Goal: Information Seeking & Learning: Understand process/instructions

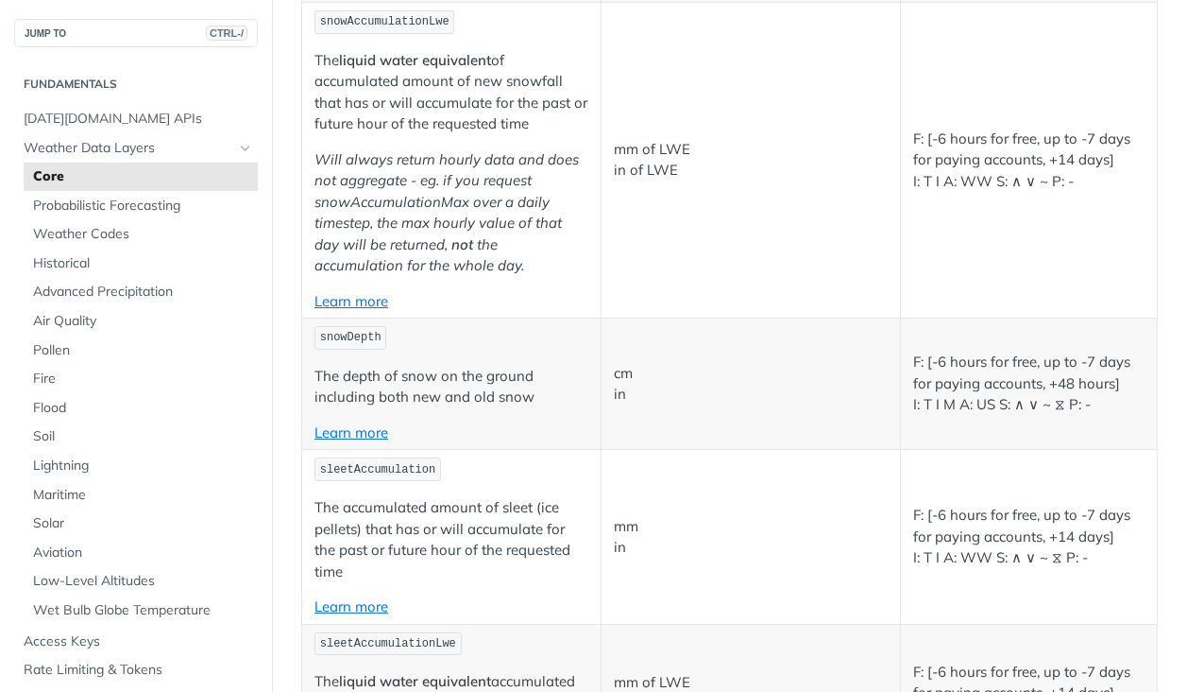
scroll to position [5390, 0]
click at [135, 33] on button "JUMP TO CTRL-/" at bounding box center [136, 33] width 244 height 28
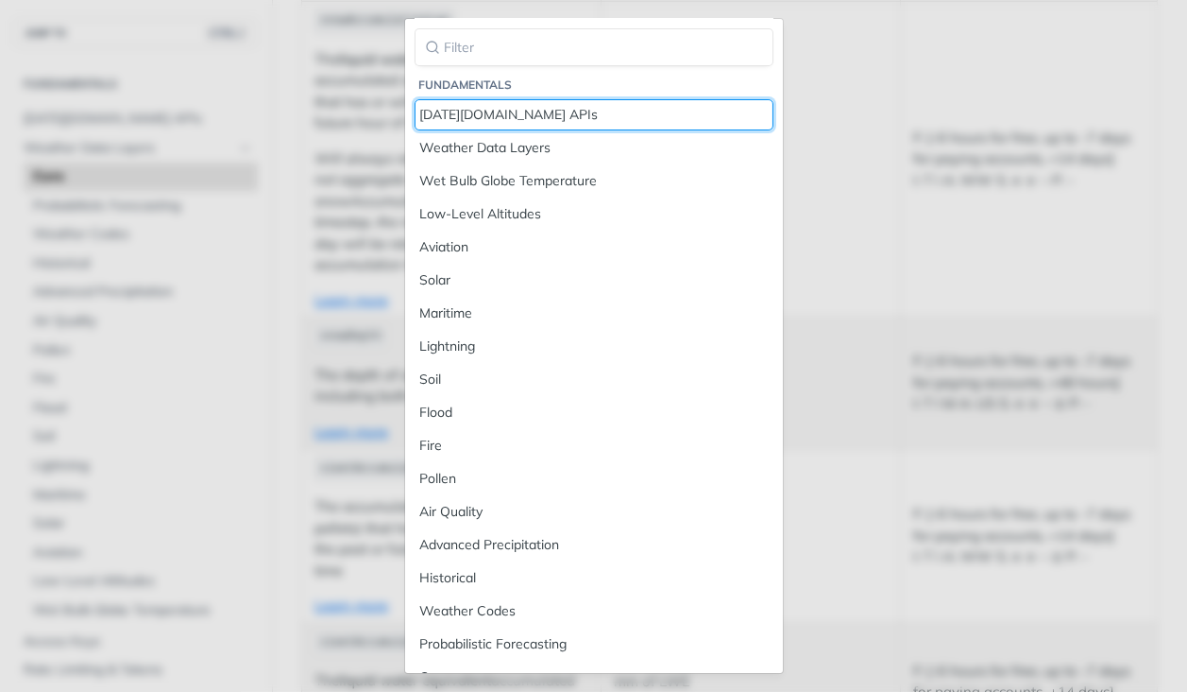
click at [460, 111] on div "[DATE][DOMAIN_NAME] APIs" at bounding box center [594, 115] width 348 height 20
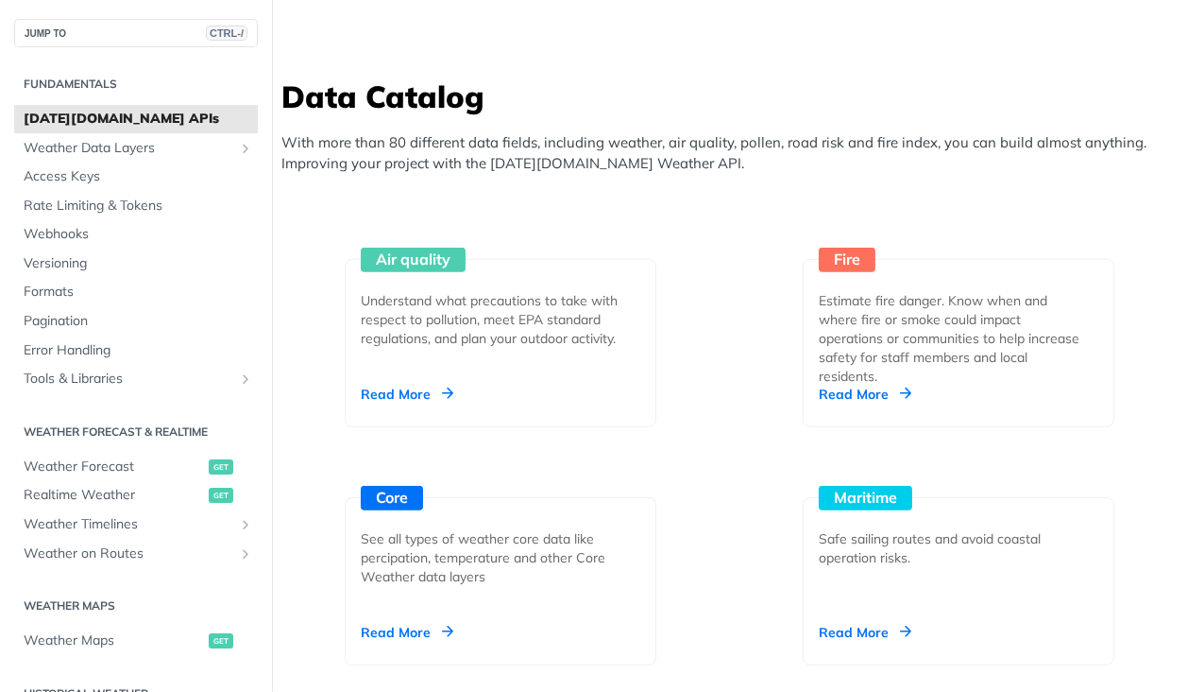
scroll to position [1925, 0]
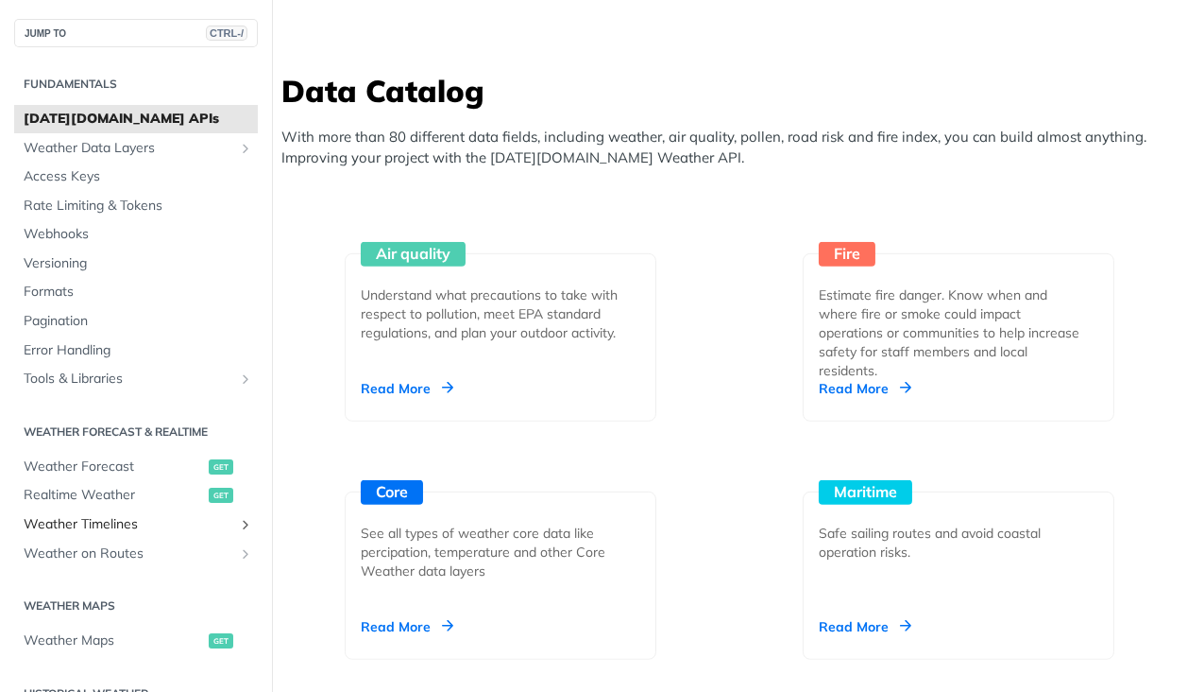
click at [57, 515] on span "Weather Timelines" at bounding box center [129, 524] width 210 height 19
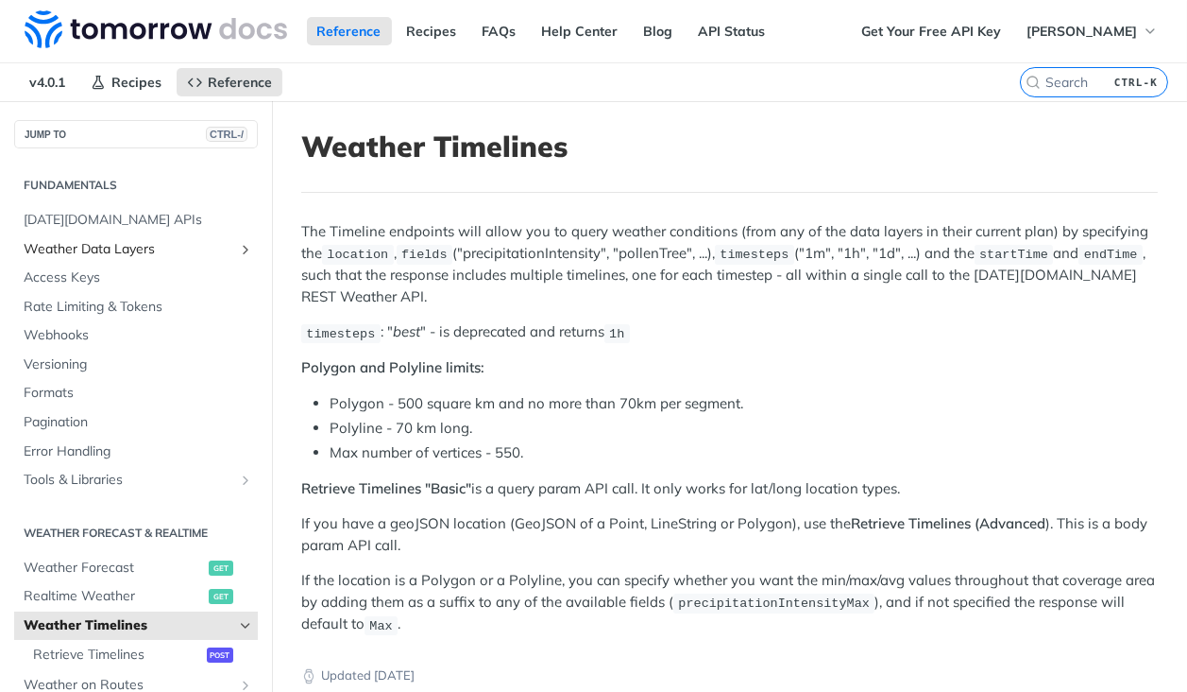
click at [197, 250] on span "Weather Data Layers" at bounding box center [129, 249] width 210 height 19
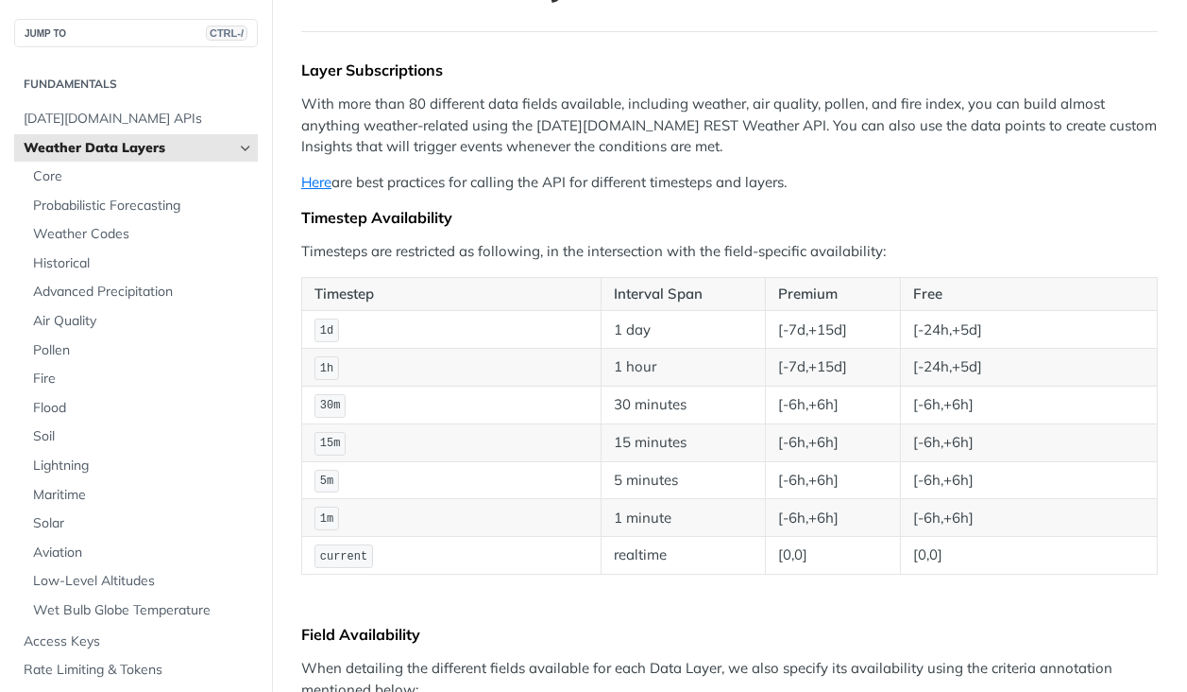
scroll to position [162, 0]
click at [315, 177] on link "Here" at bounding box center [316, 180] width 30 height 18
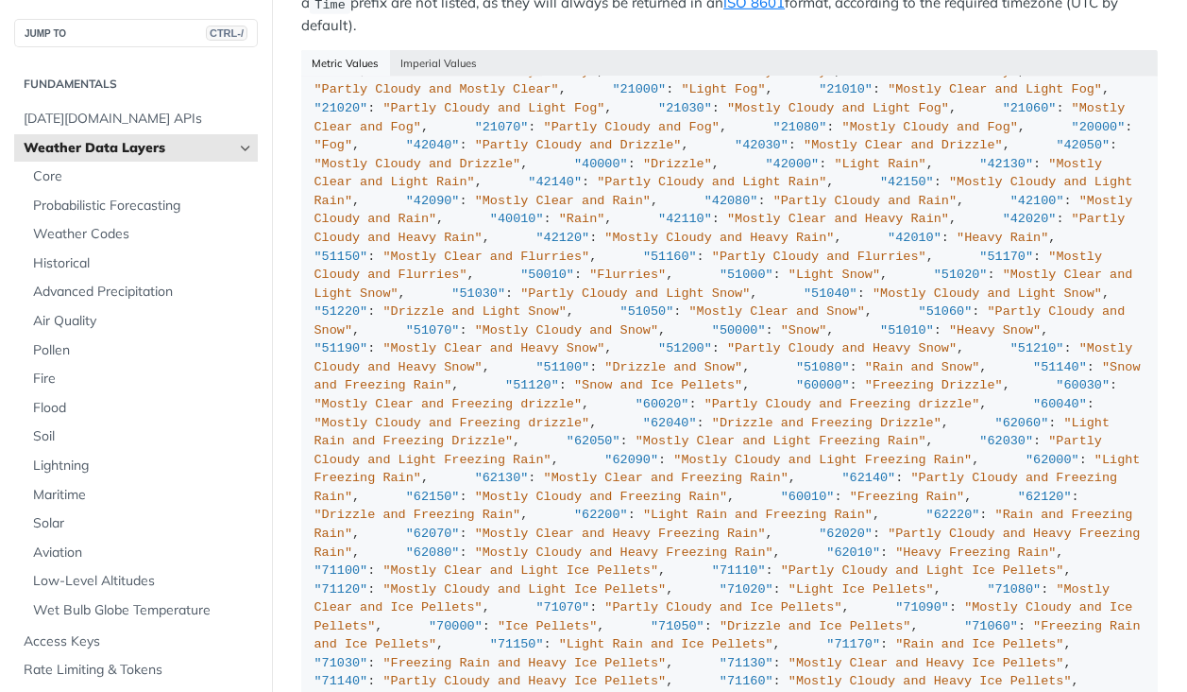
scroll to position [2679, 0]
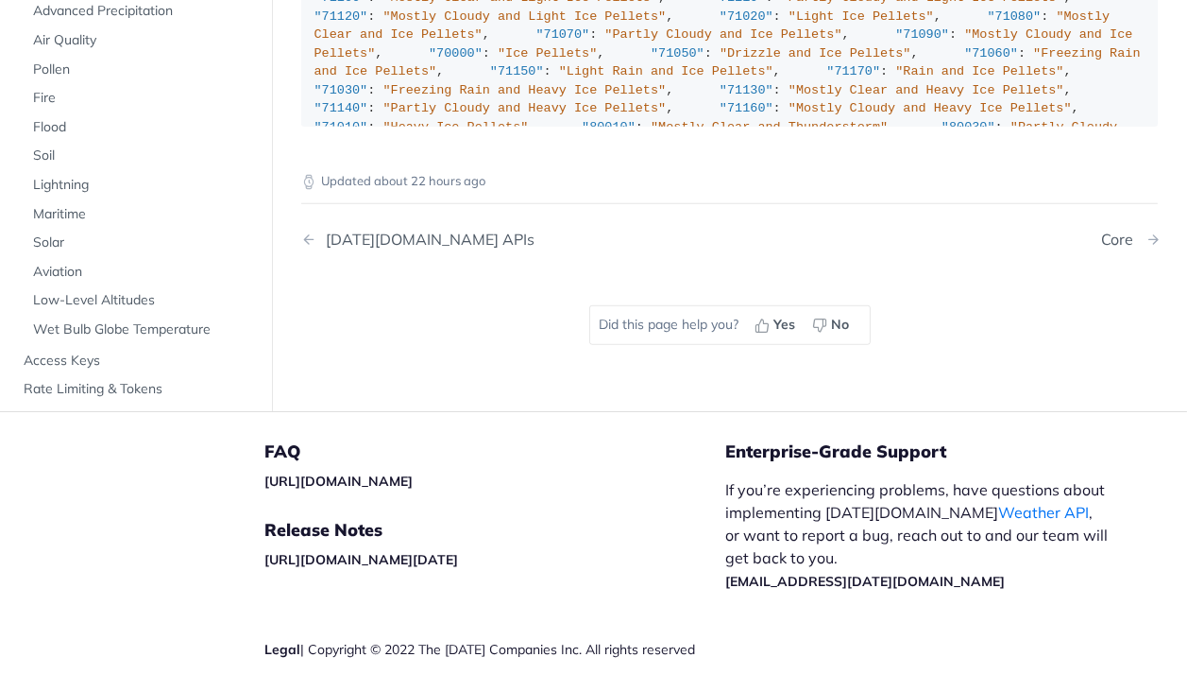
click at [1102, 231] on div "Core" at bounding box center [1123, 240] width 42 height 18
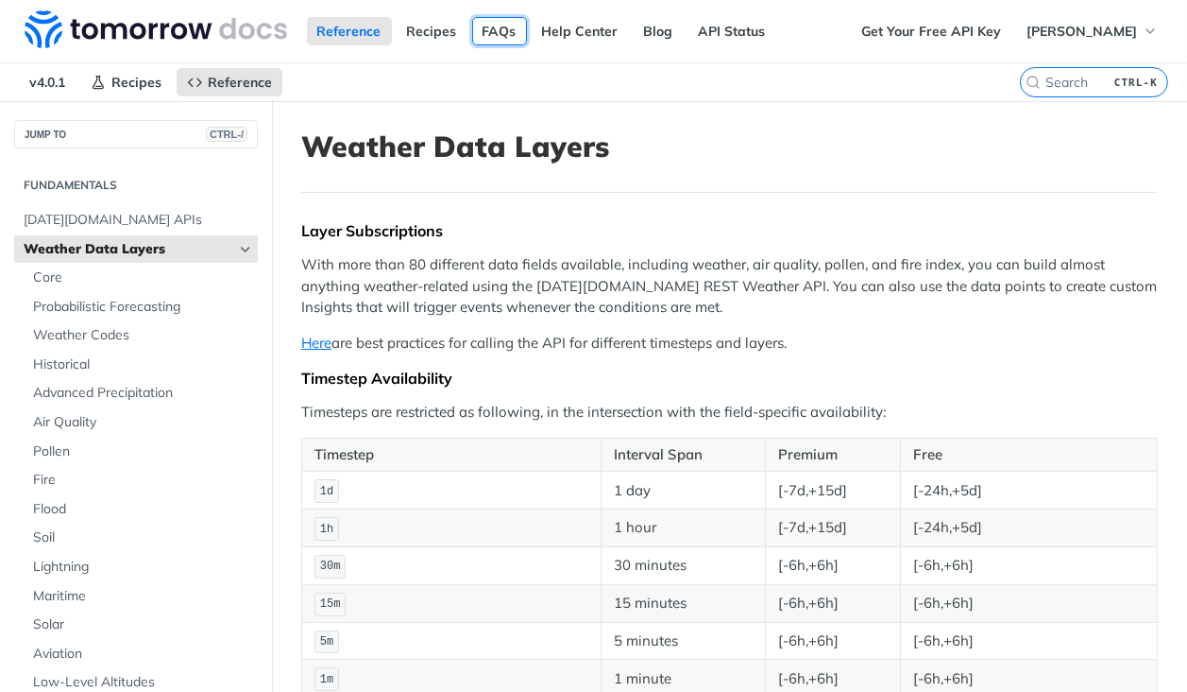
click at [496, 33] on link "FAQs" at bounding box center [499, 31] width 55 height 28
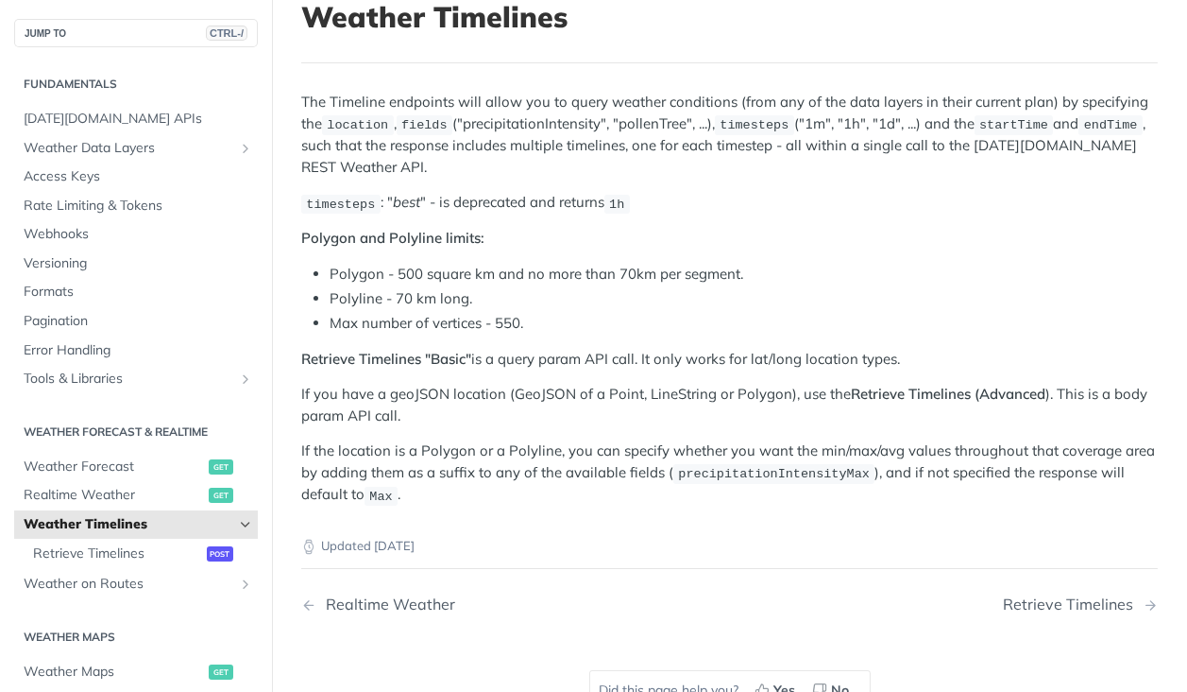
scroll to position [130, 0]
click at [43, 551] on span "Retrieve Timelines" at bounding box center [117, 553] width 169 height 19
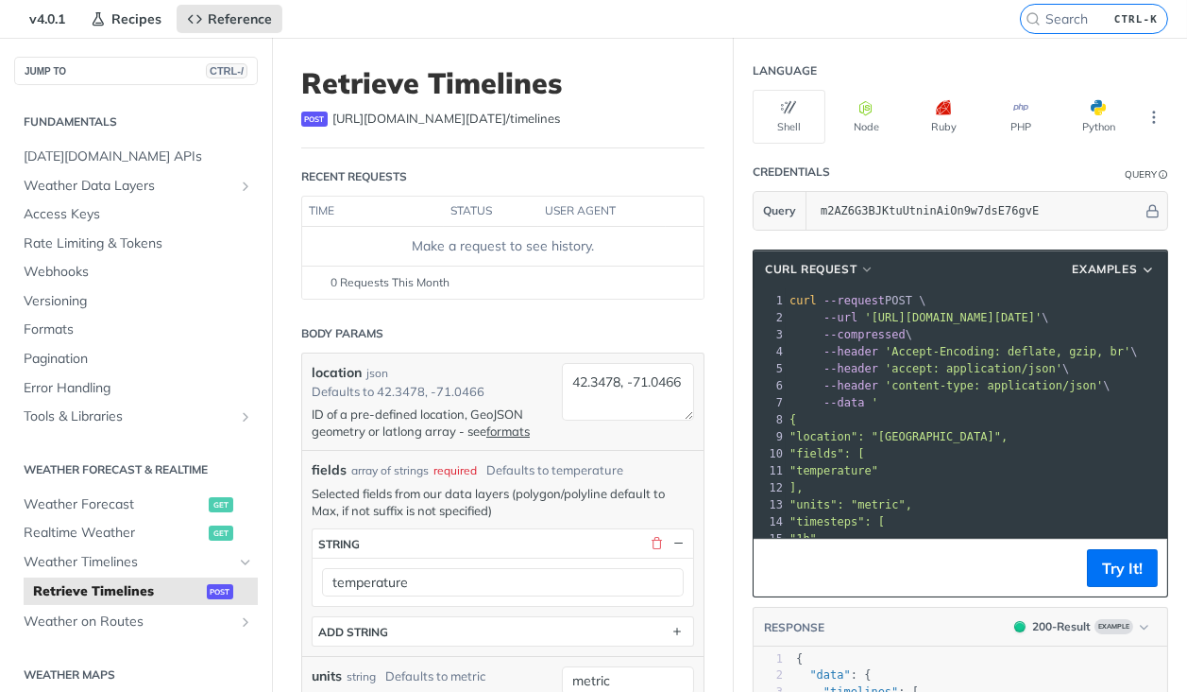
scroll to position [68, 0]
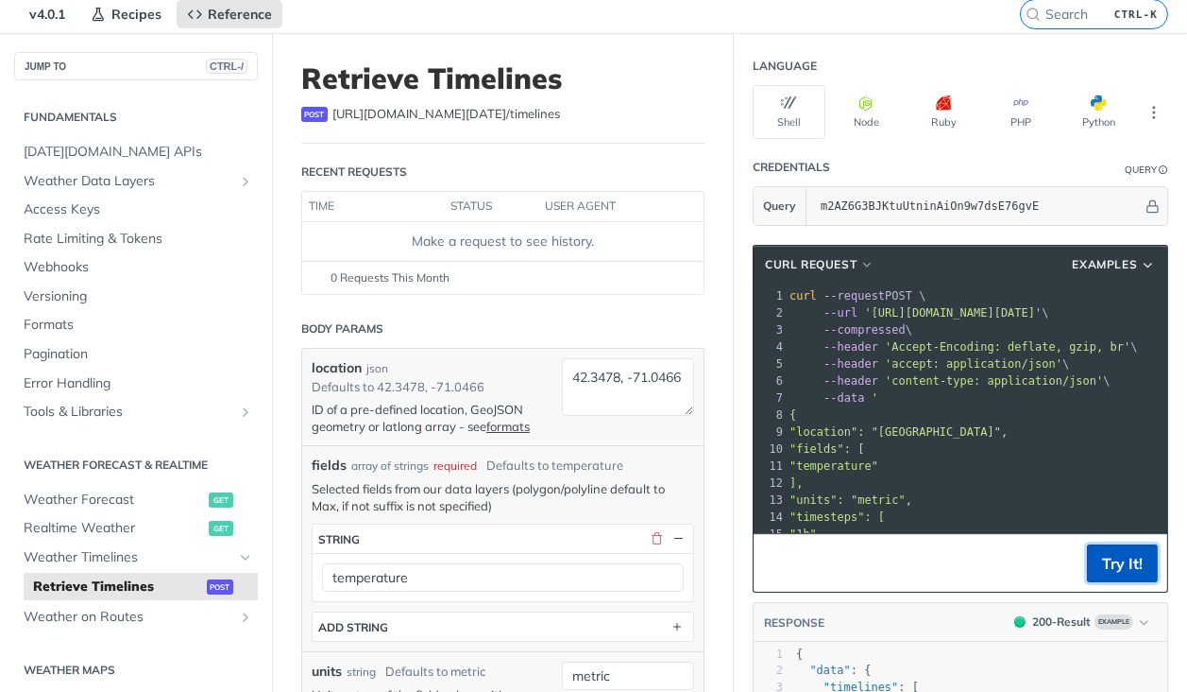
click at [1116, 566] on button "Try It!" at bounding box center [1122, 563] width 71 height 38
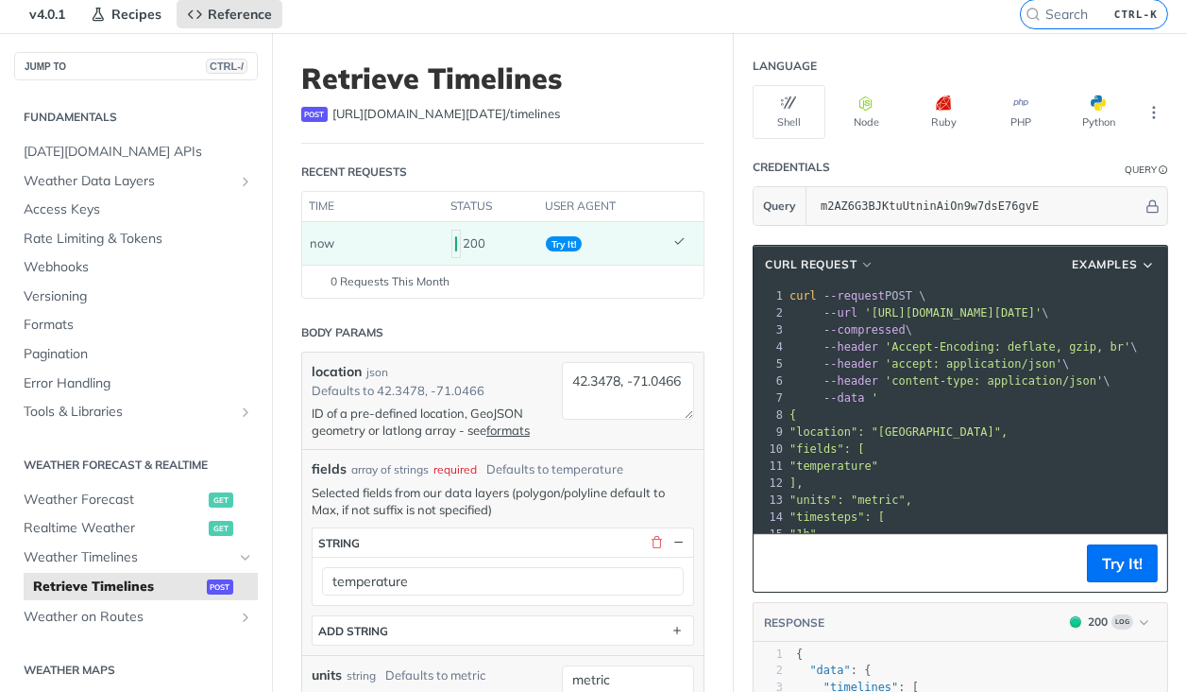
click at [1024, 418] on pre "{" at bounding box center [1099, 414] width 627 height 17
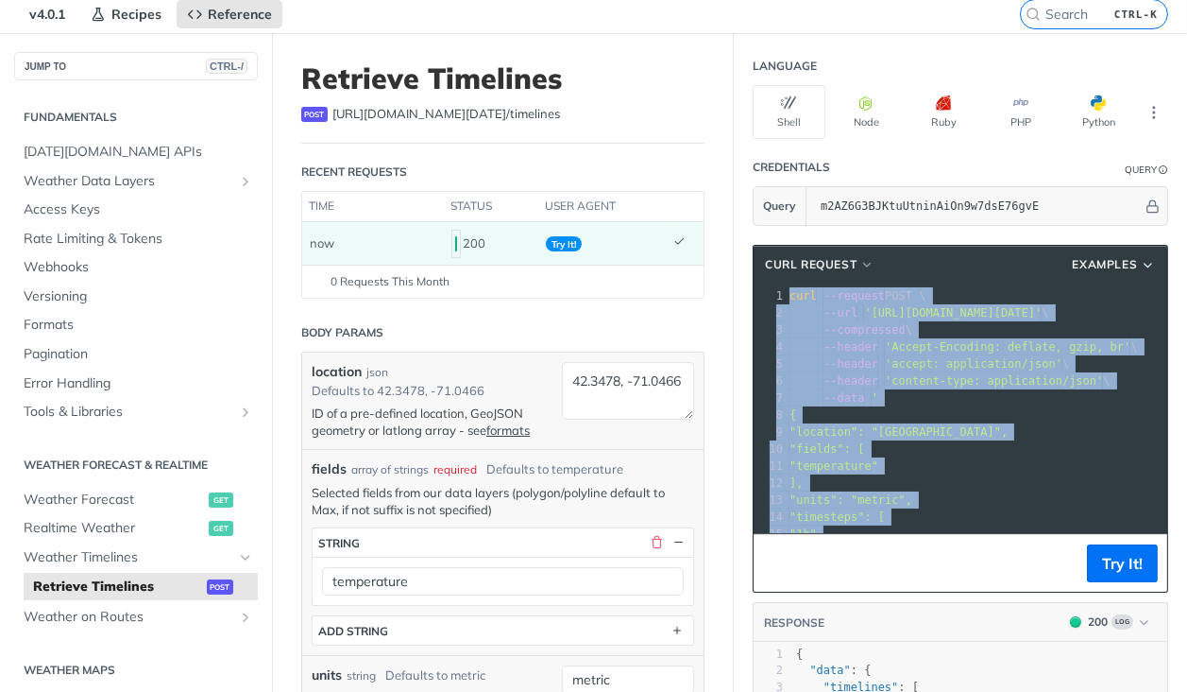
copy div "curl --request POST \ 2 --url 'https://api.tomorrow.io/v4/timelines?apikey=m2AZ…"
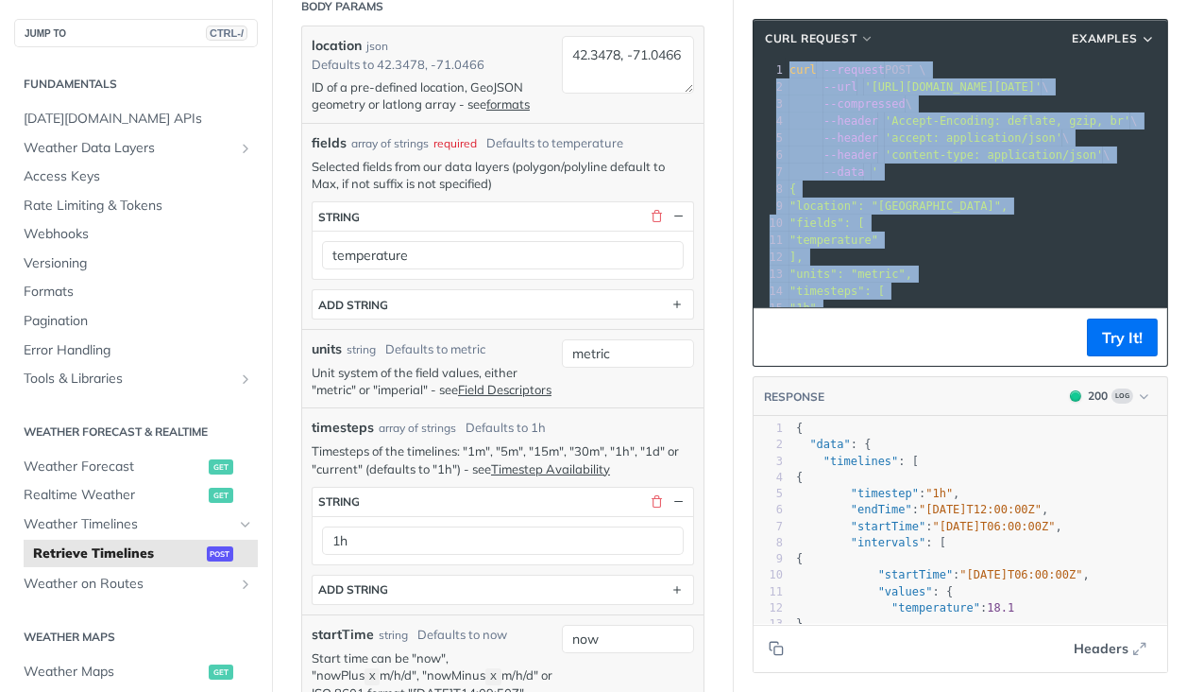
scroll to position [395, 0]
